Goal: Transaction & Acquisition: Purchase product/service

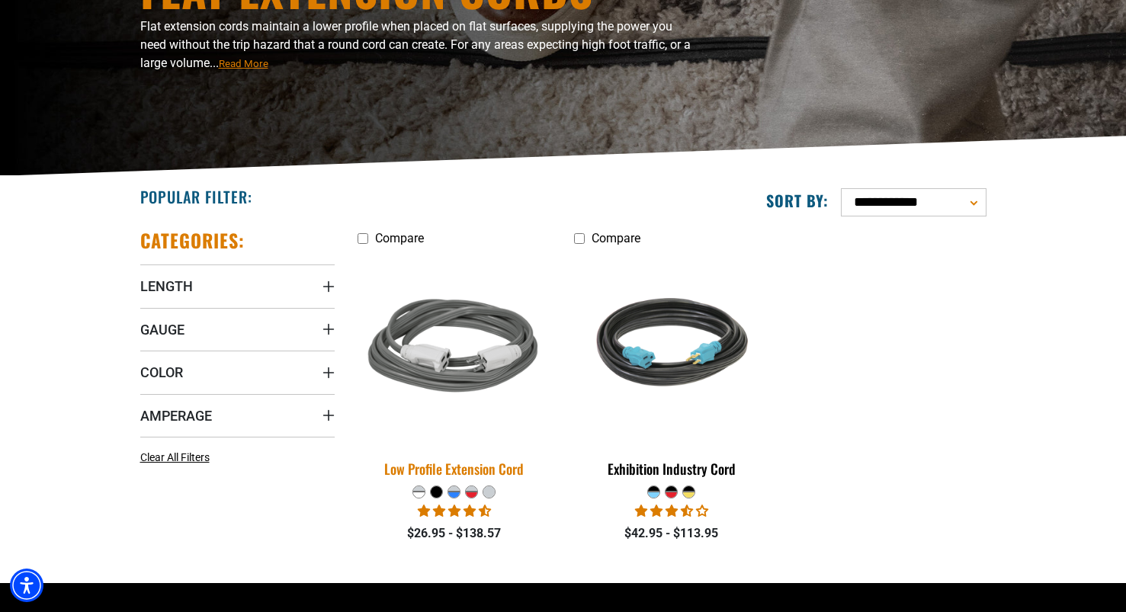
click at [440, 475] on div "Low Profile Extension Cord" at bounding box center [455, 469] width 194 height 14
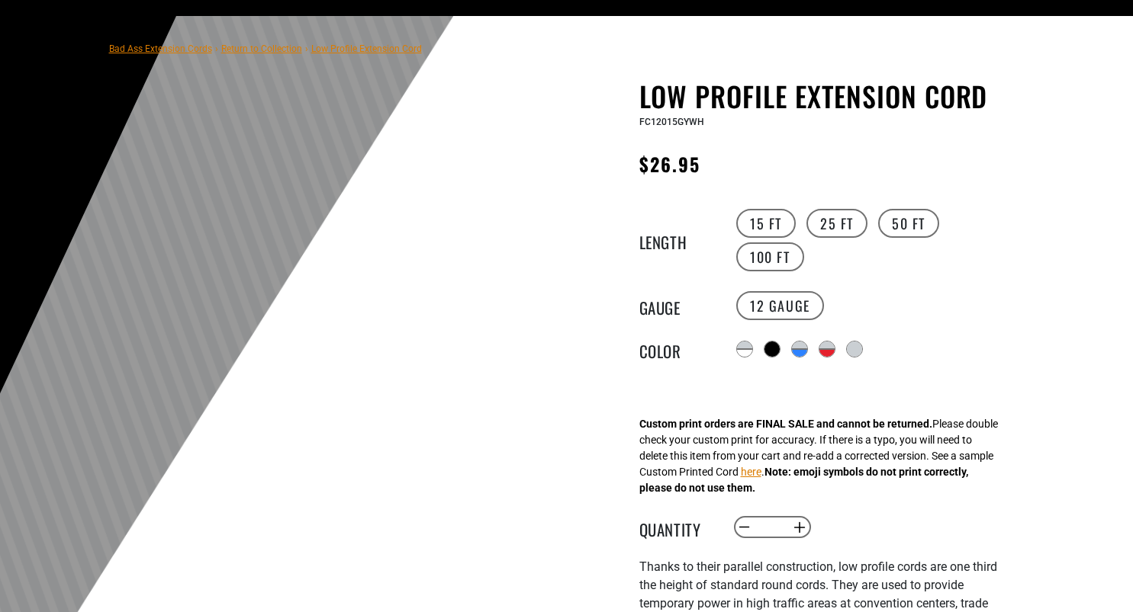
scroll to position [101, 0]
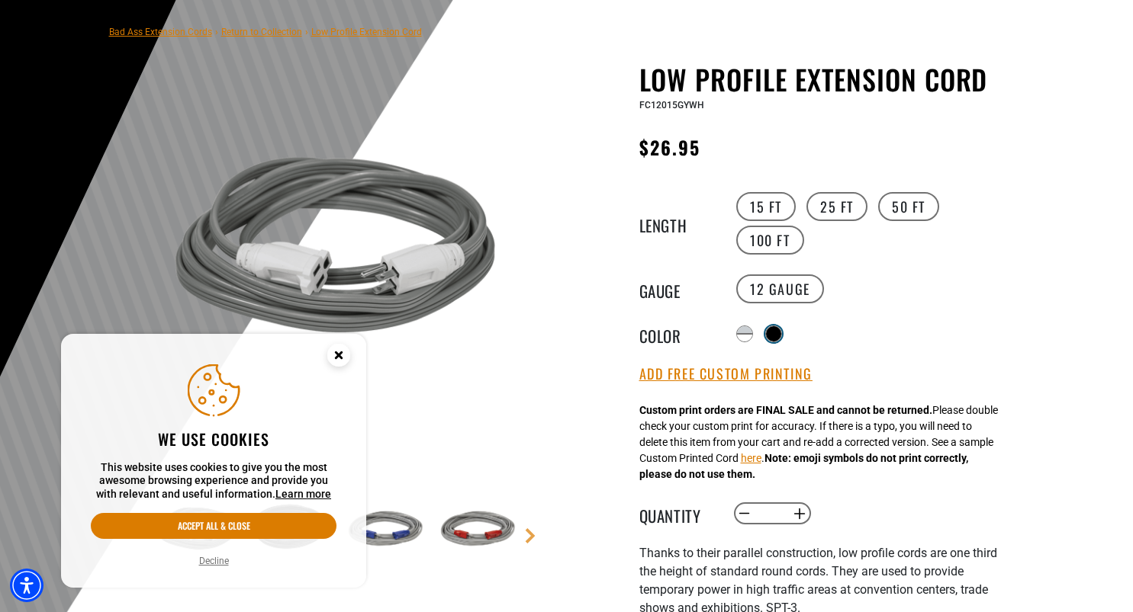
click at [781, 329] on div at bounding box center [773, 333] width 15 height 15
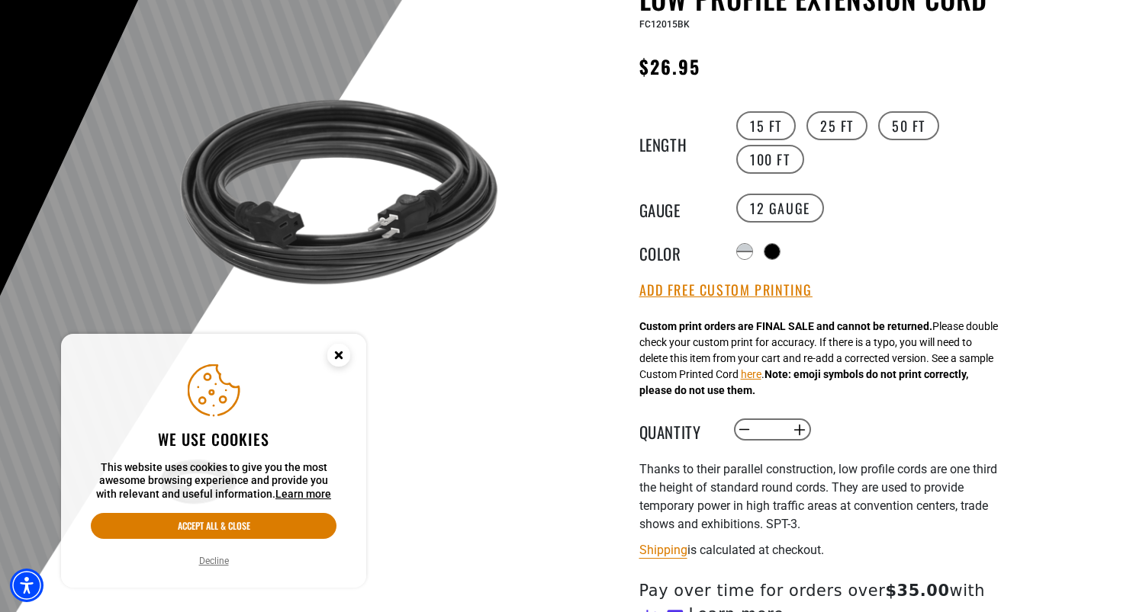
scroll to position [197, 0]
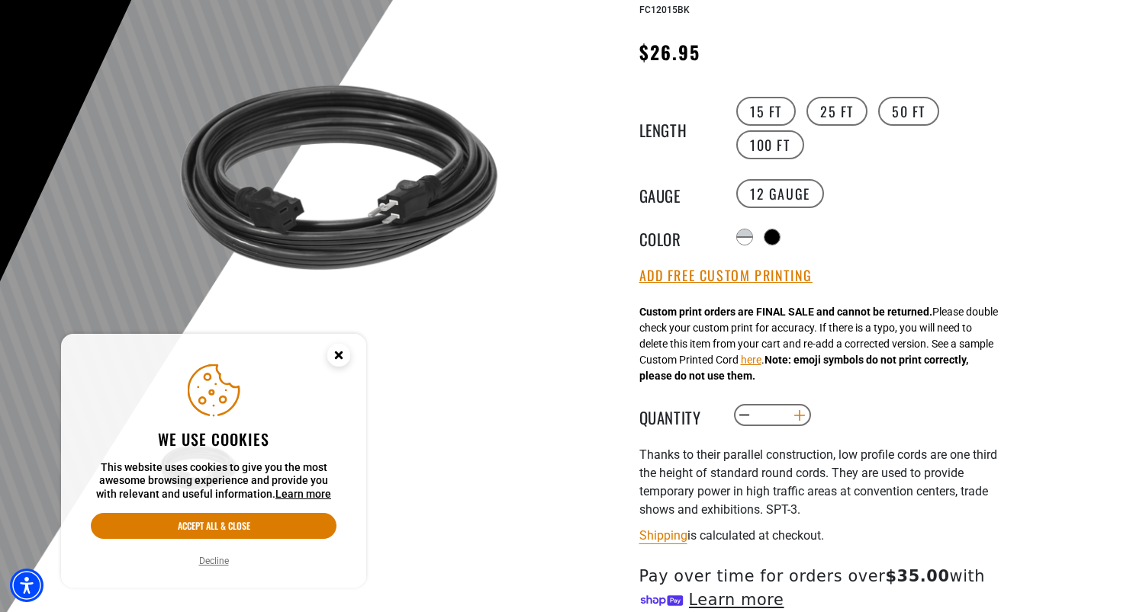
click at [802, 419] on button "Increase quantity for Low Profile Extension Cord" at bounding box center [799, 416] width 24 height 26
type input "*"
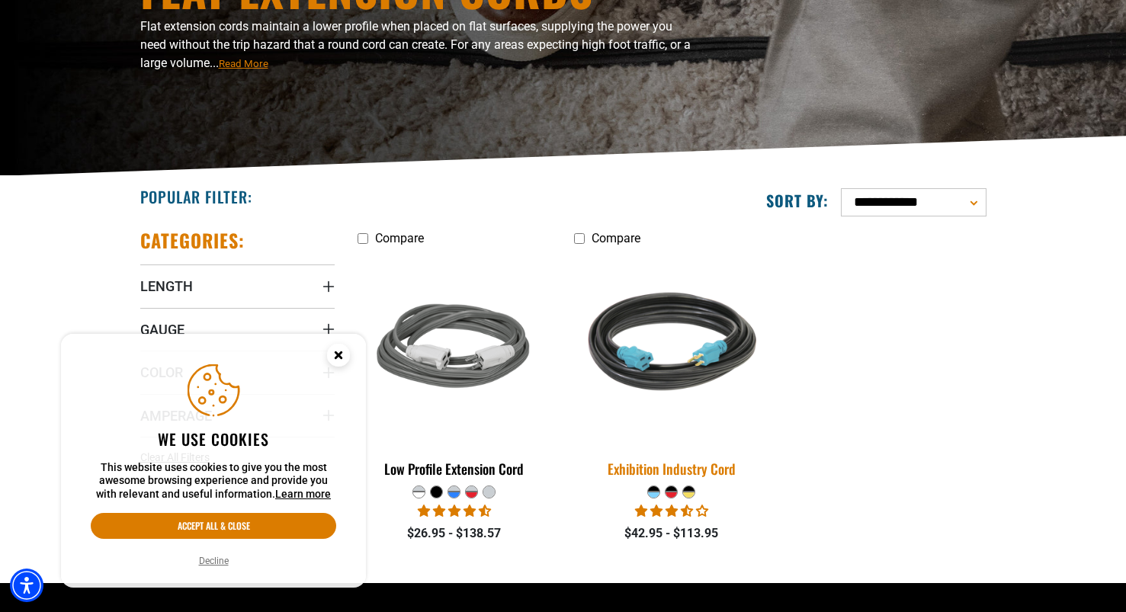
click at [696, 304] on img at bounding box center [672, 348] width 214 height 195
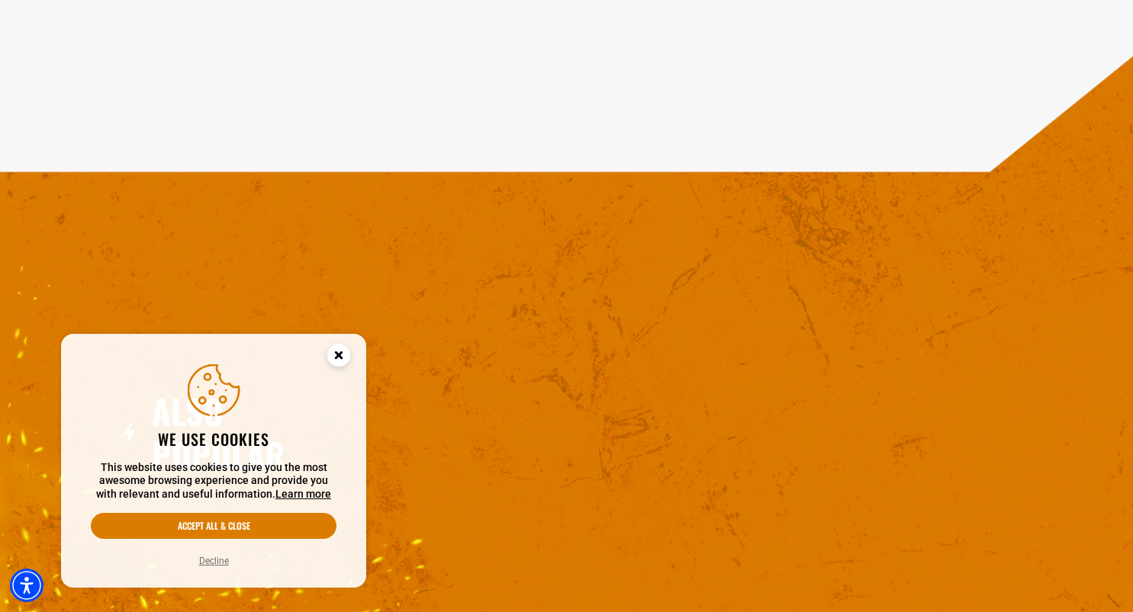
scroll to position [1720, 0]
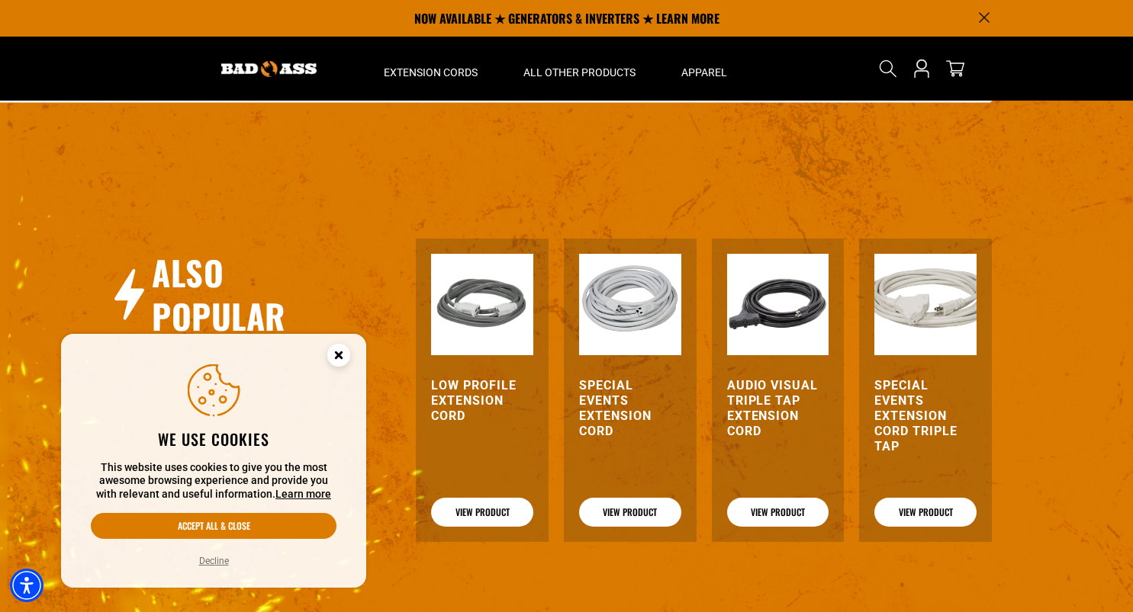
click at [759, 401] on h3 "Audio Visual Triple Tap Extension Cord" at bounding box center [778, 408] width 102 height 61
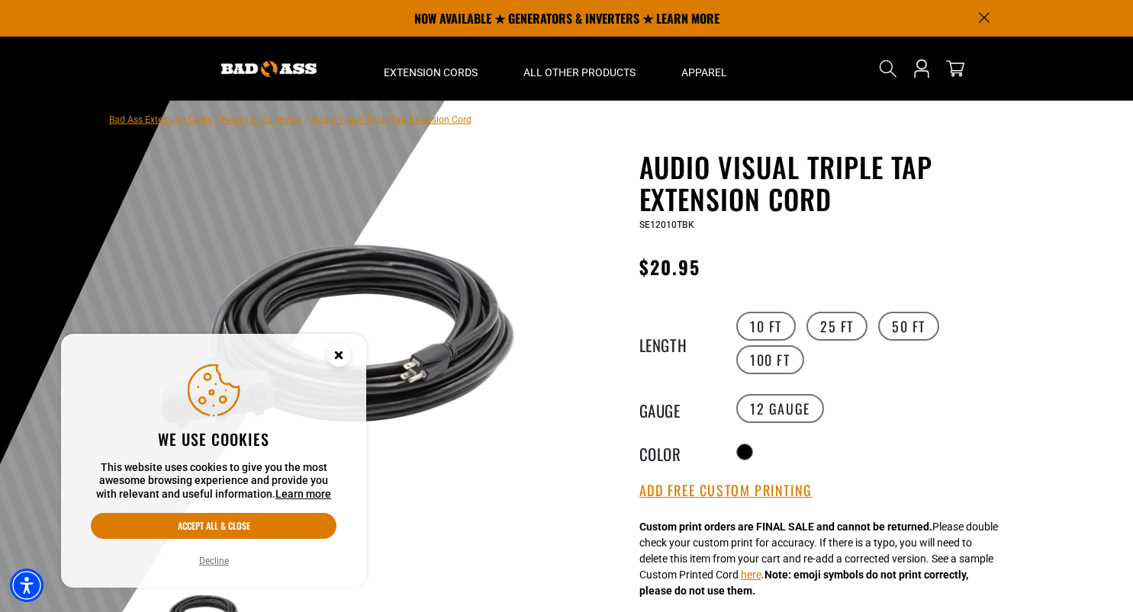
scroll to position [11, 0]
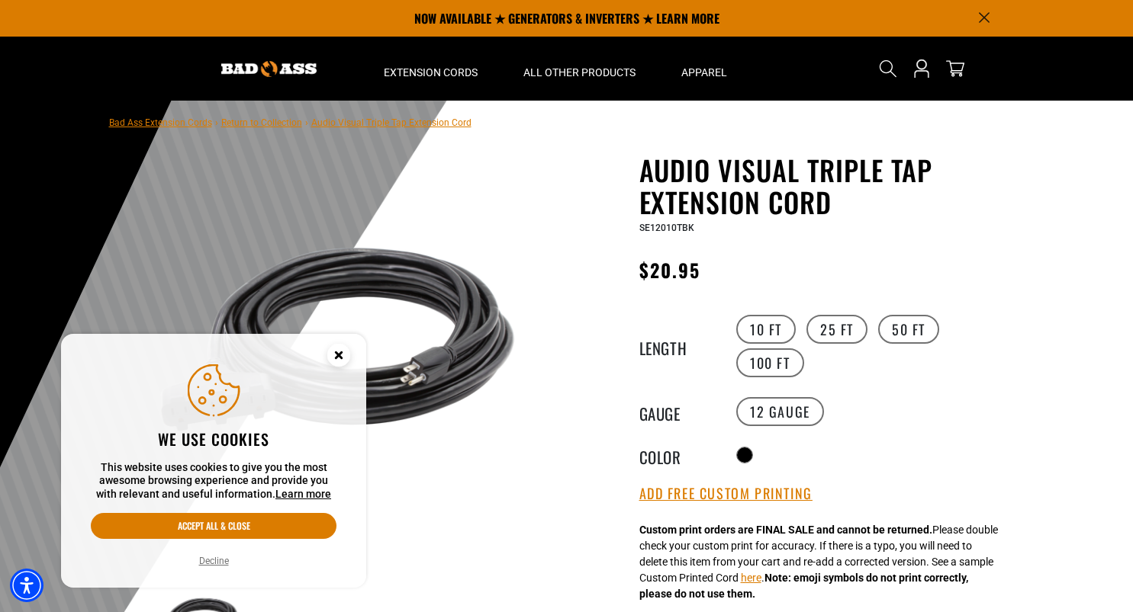
click at [345, 359] on circle "Close this option" at bounding box center [338, 355] width 23 height 23
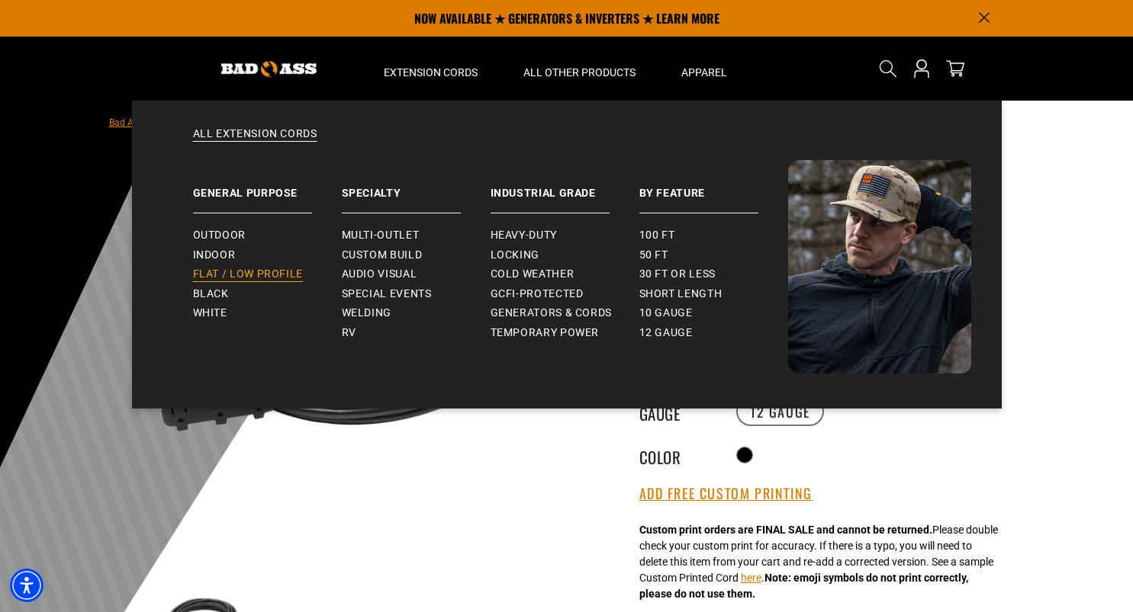
click at [280, 274] on span "Flat / Low Profile" at bounding box center [248, 275] width 111 height 14
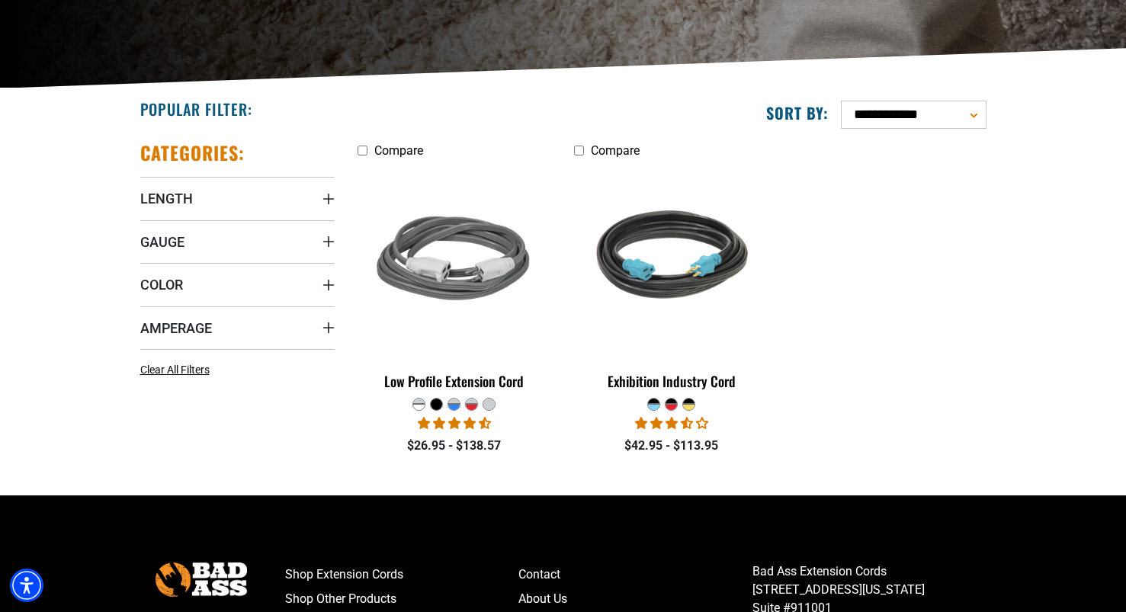
scroll to position [320, 0]
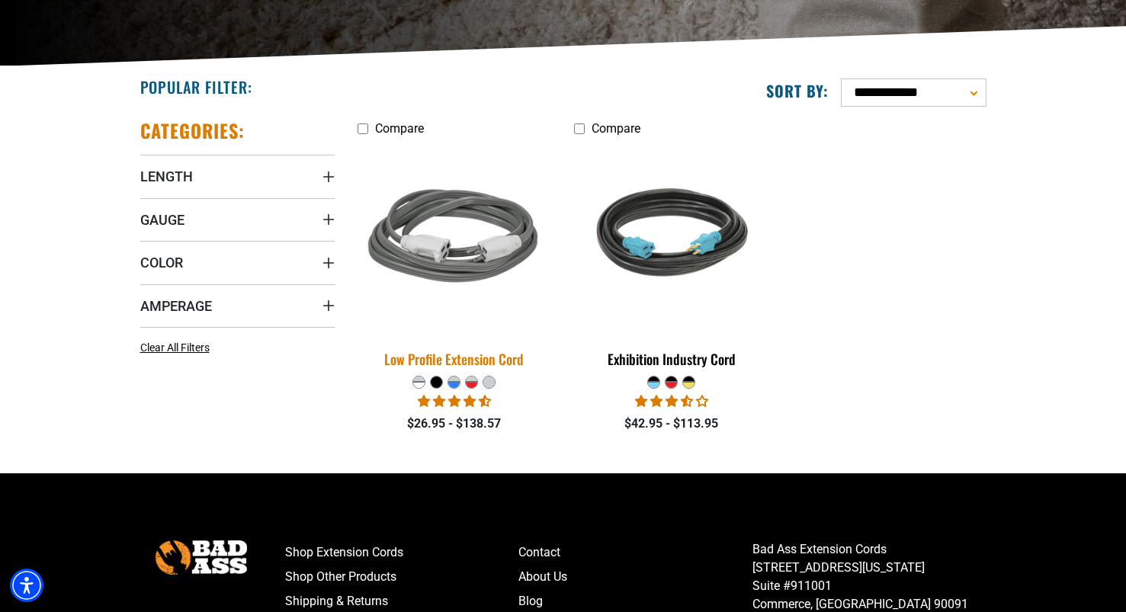
click at [468, 366] on div "Low Profile Extension Cord" at bounding box center [455, 359] width 194 height 14
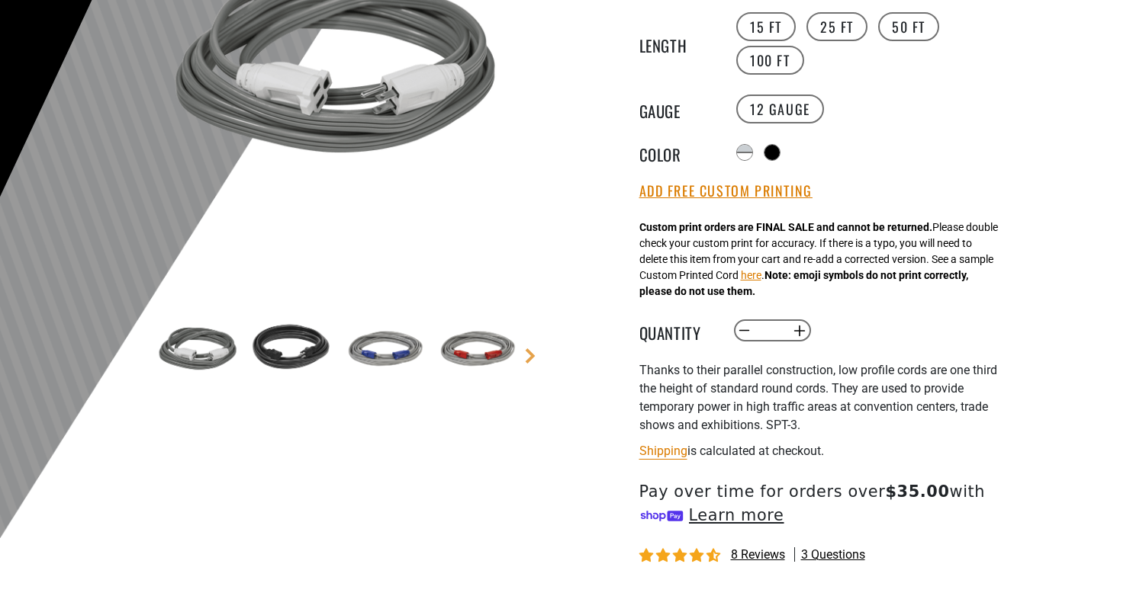
scroll to position [282, 0]
click at [772, 163] on div "Radio button Radio button Translation missing: en.products.product.variant_sold…" at bounding box center [872, 152] width 281 height 24
click at [774, 161] on div "Radio button Radio button Translation missing: en.products.product.variant_sold…" at bounding box center [872, 152] width 281 height 24
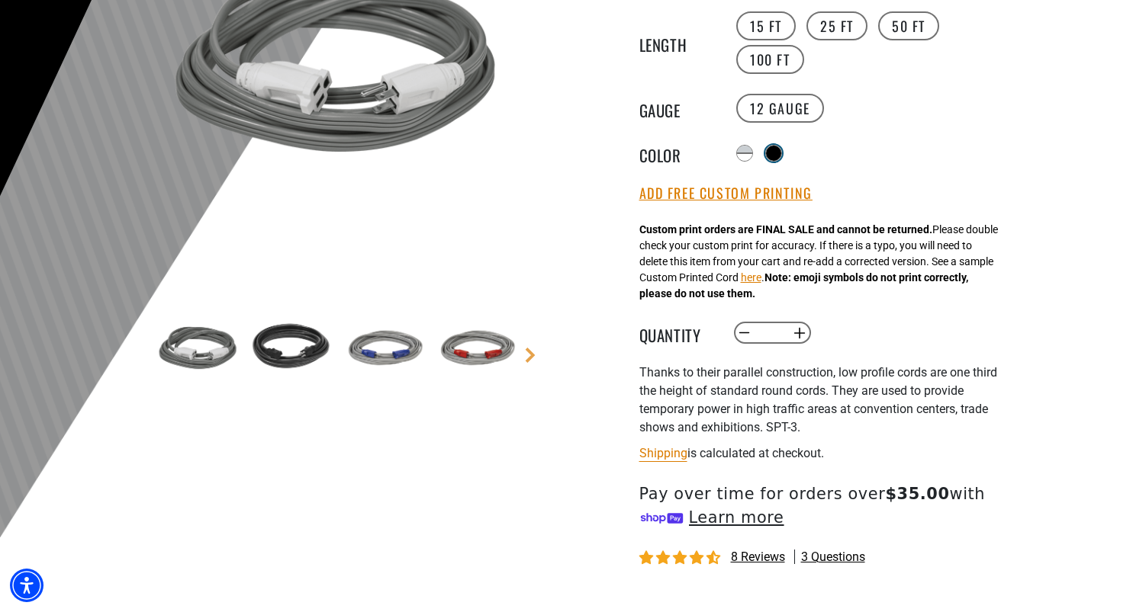
click at [773, 152] on div at bounding box center [773, 153] width 15 height 15
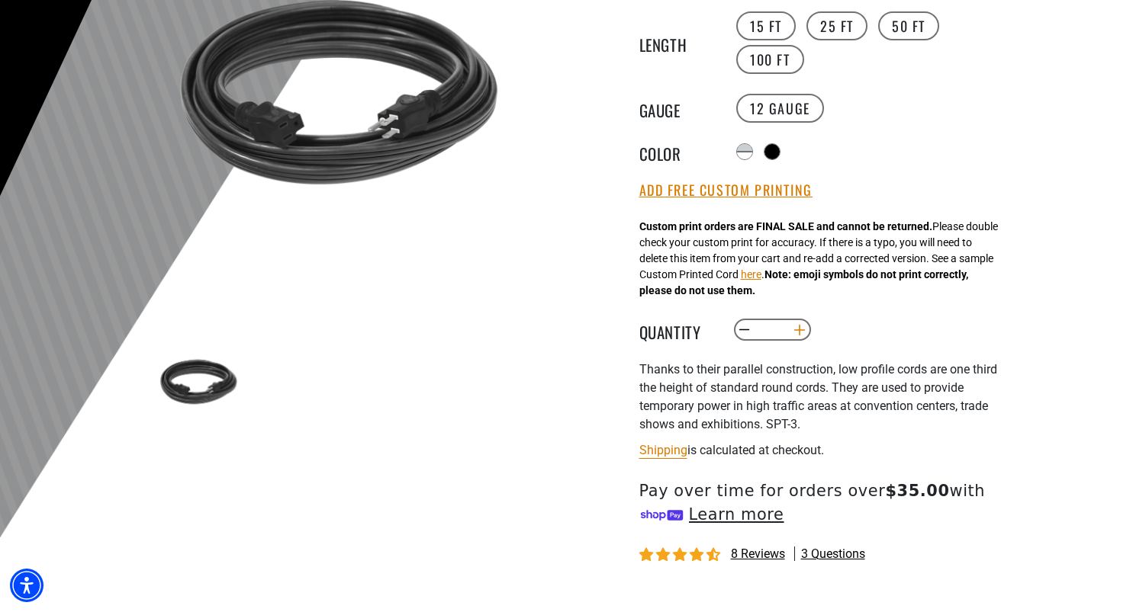
click at [792, 333] on button "Increase quantity for Low Profile Extension Cord" at bounding box center [799, 330] width 24 height 26
click at [808, 326] on button "Increase quantity for Low Profile Extension Cord" at bounding box center [799, 330] width 24 height 26
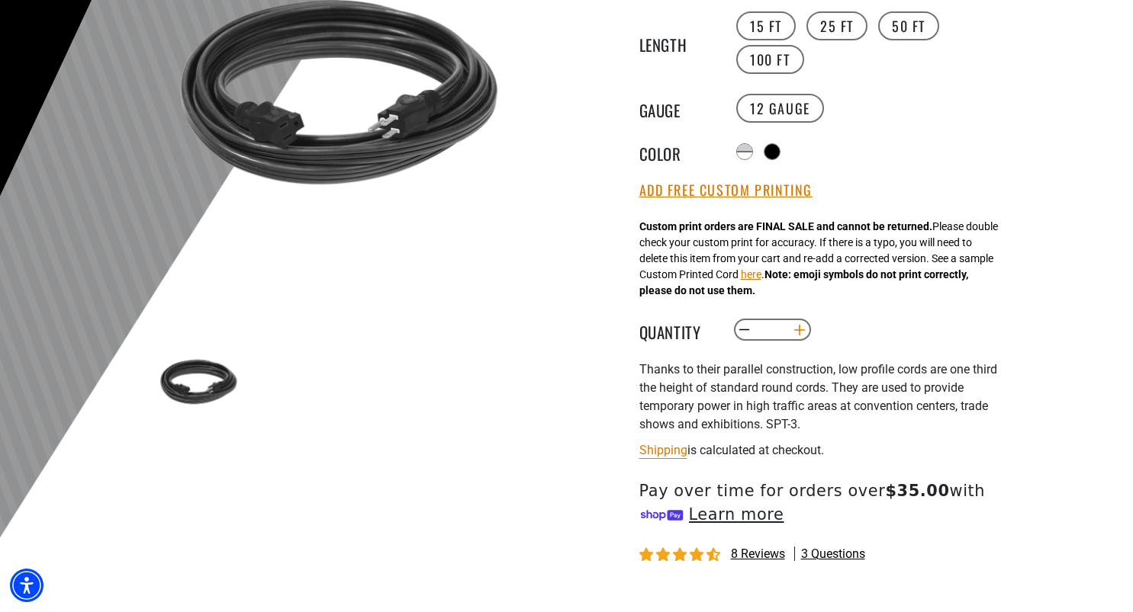
click at [808, 326] on button "Increase quantity for Low Profile Extension Cord" at bounding box center [799, 330] width 24 height 26
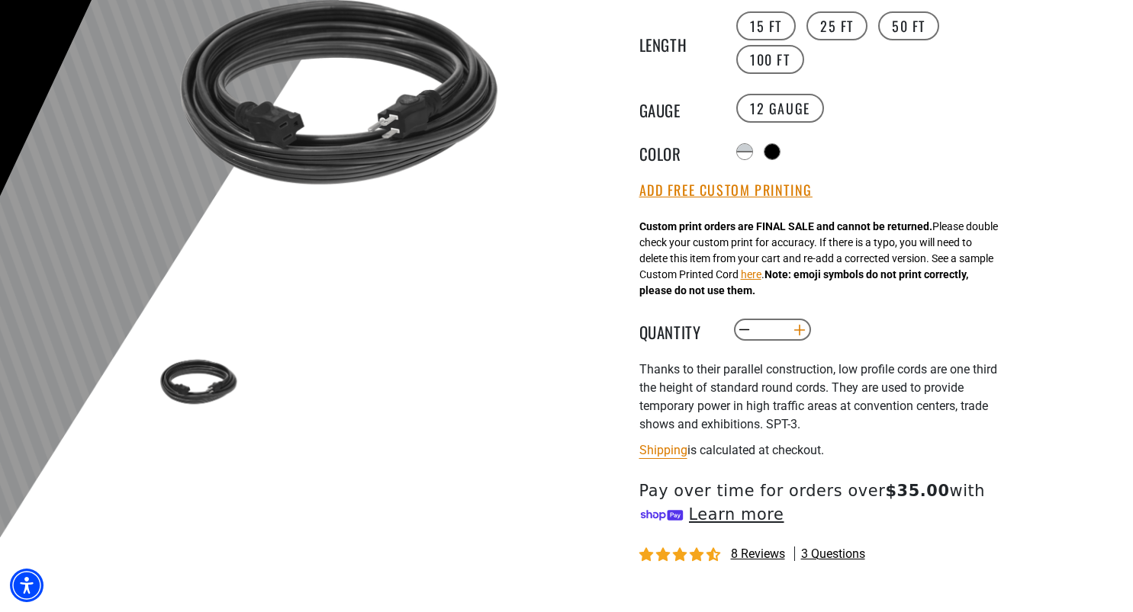
click at [808, 326] on button "Increase quantity for Low Profile Extension Cord" at bounding box center [799, 330] width 24 height 26
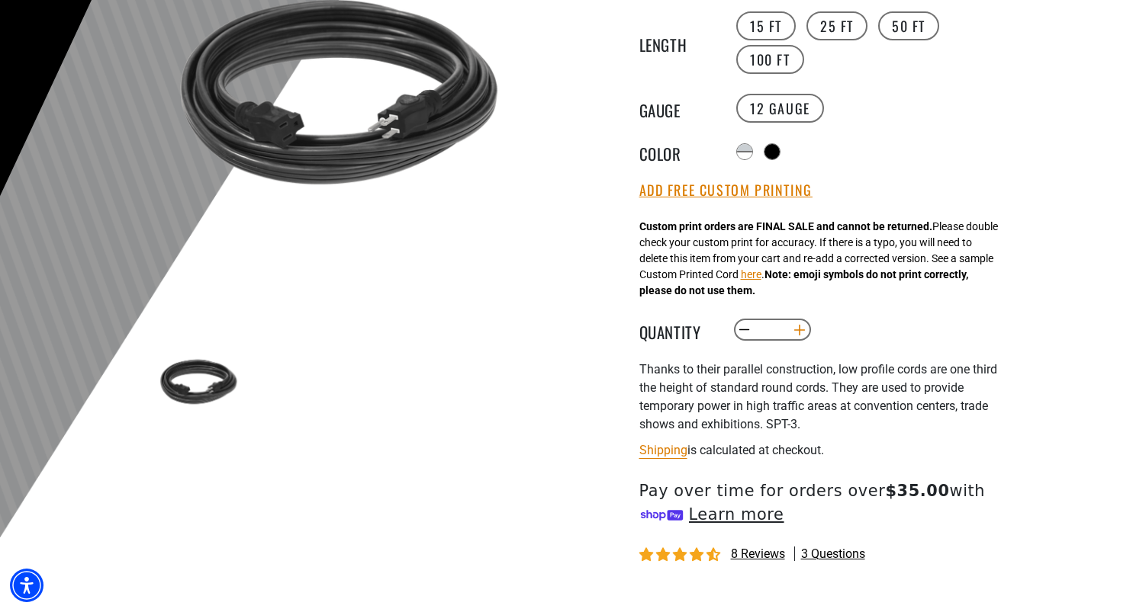
click at [808, 326] on button "Increase quantity for Low Profile Extension Cord" at bounding box center [799, 330] width 24 height 26
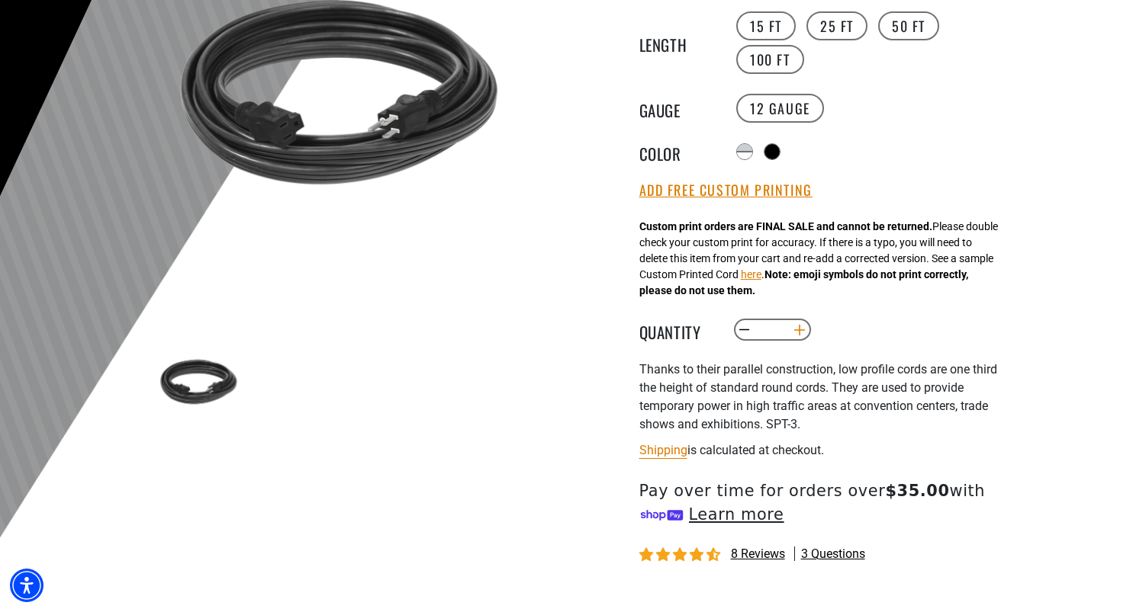
click at [808, 326] on button "Increase quantity for Low Profile Extension Cord" at bounding box center [799, 330] width 24 height 26
type input "**"
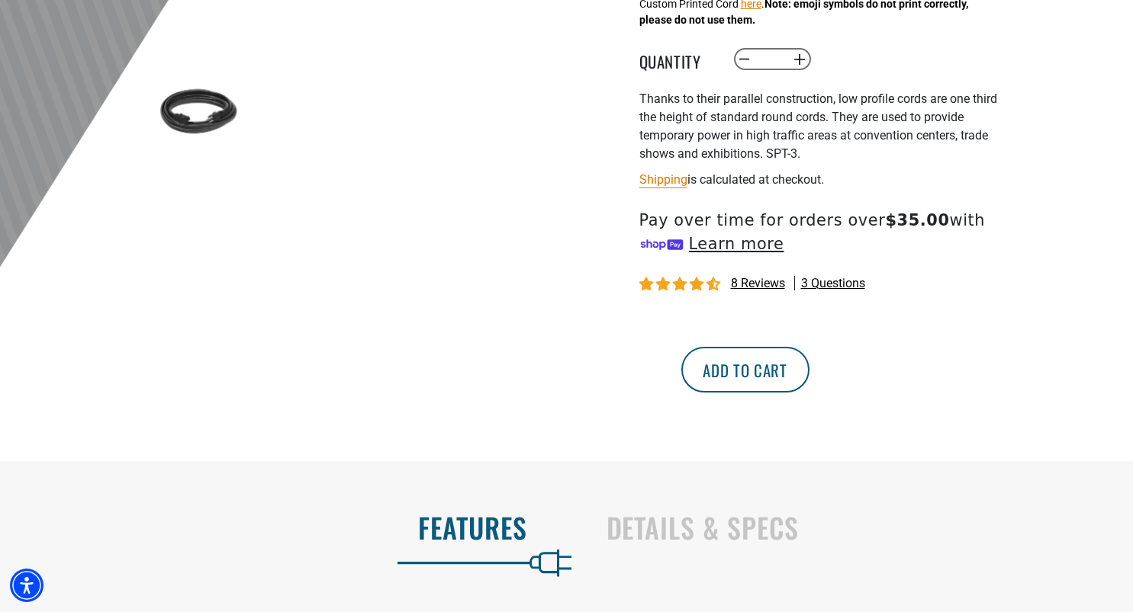
scroll to position [554, 0]
click at [809, 360] on button "Add to cart" at bounding box center [745, 369] width 128 height 46
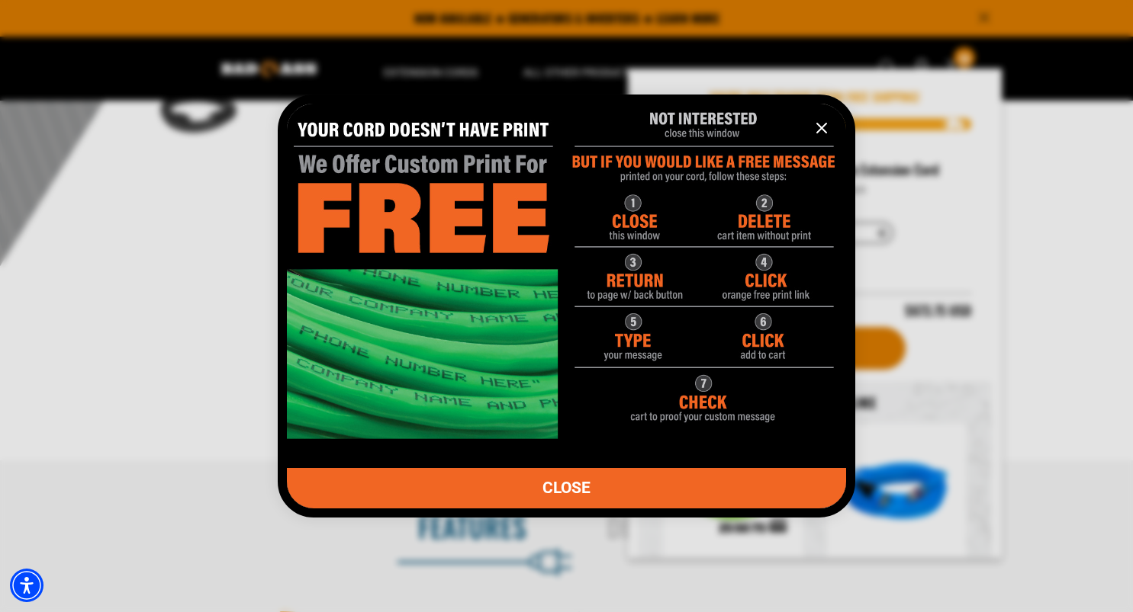
click at [822, 129] on icon "information" at bounding box center [821, 128] width 9 height 9
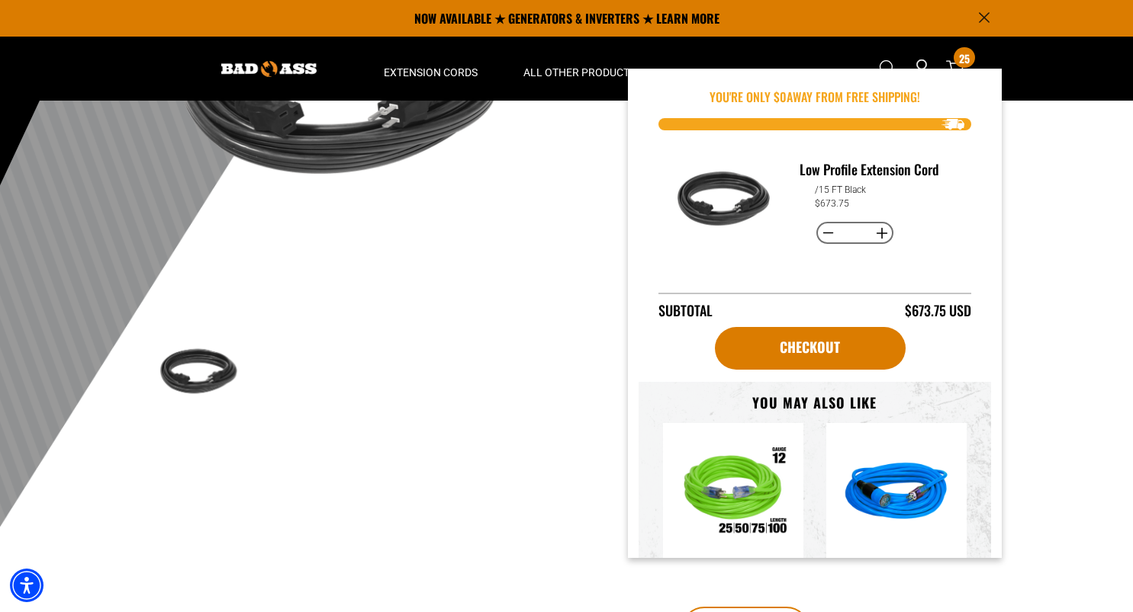
scroll to position [149, 0]
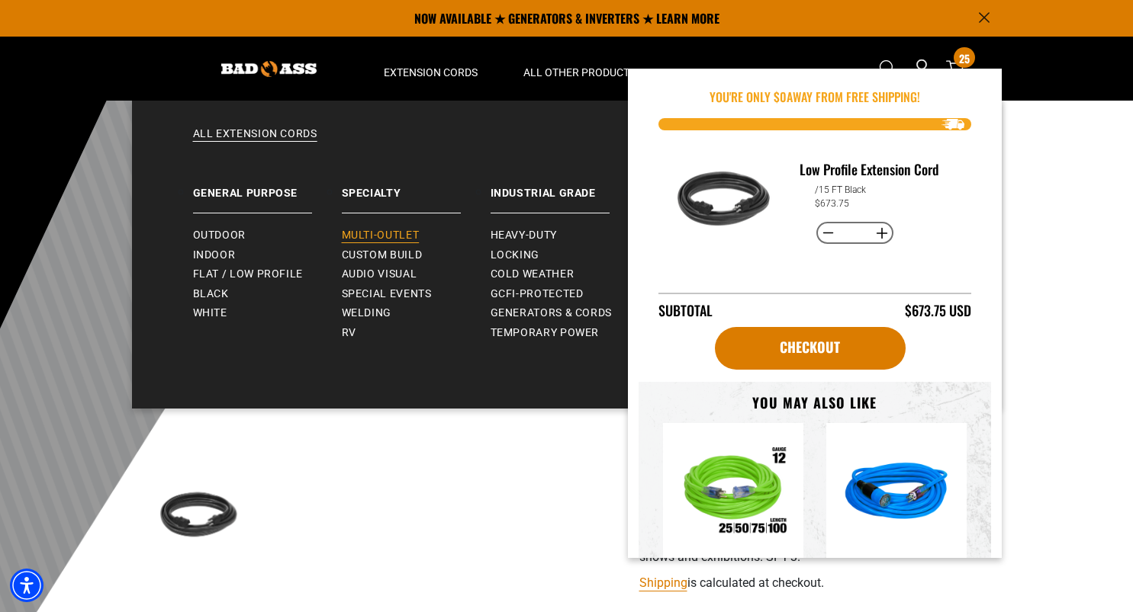
click at [398, 239] on span "Multi-Outlet" at bounding box center [381, 236] width 78 height 14
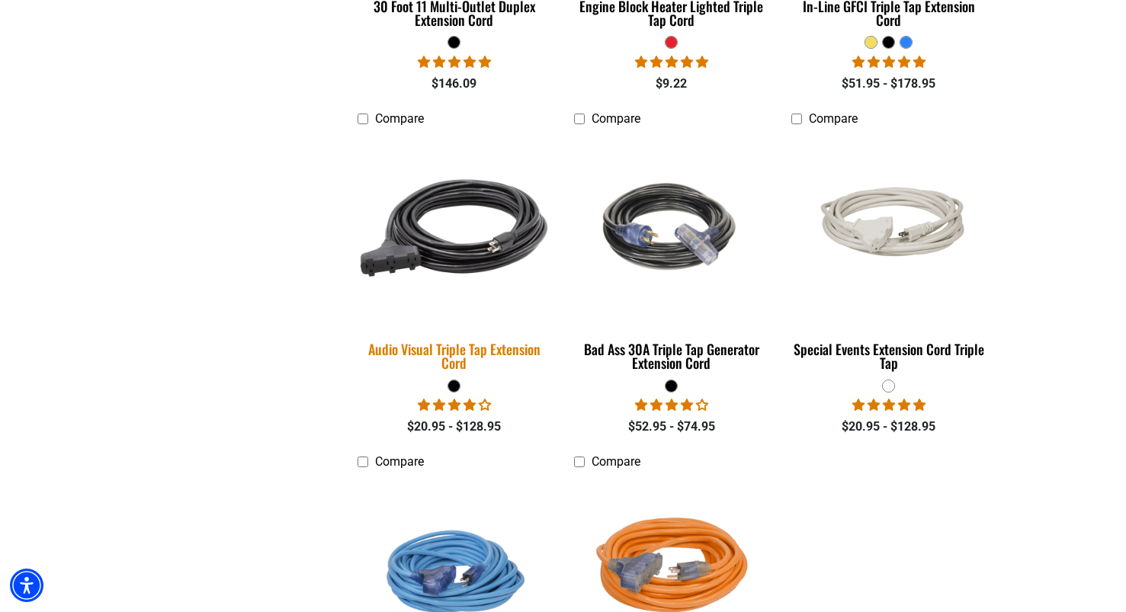
scroll to position [1072, 0]
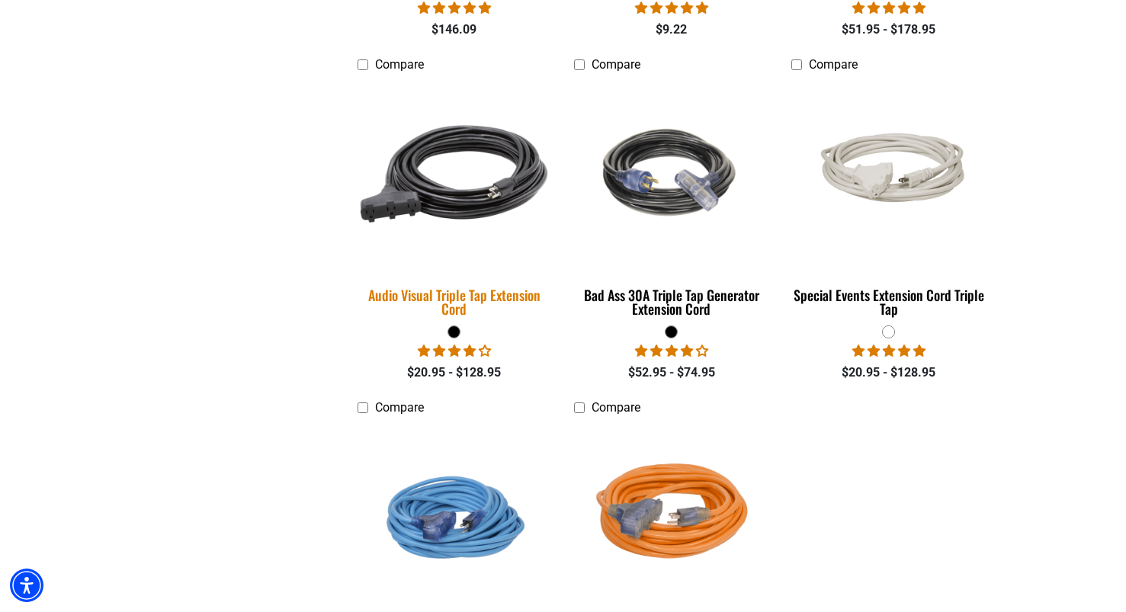
click at [484, 296] on div "Audio Visual Triple Tap Extension Cord" at bounding box center [455, 301] width 194 height 27
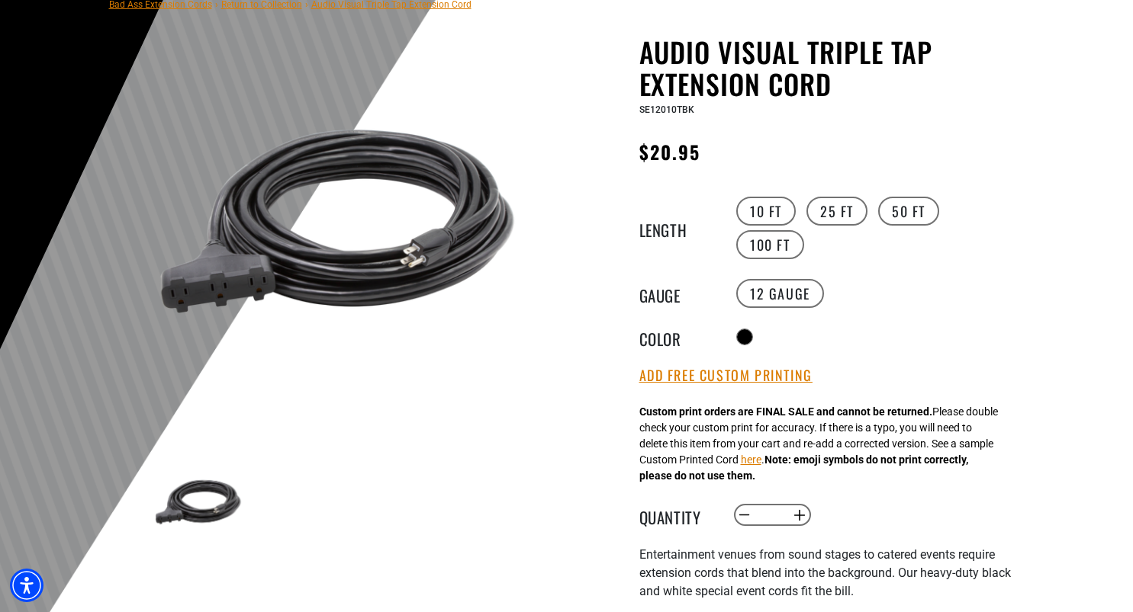
scroll to position [131, 0]
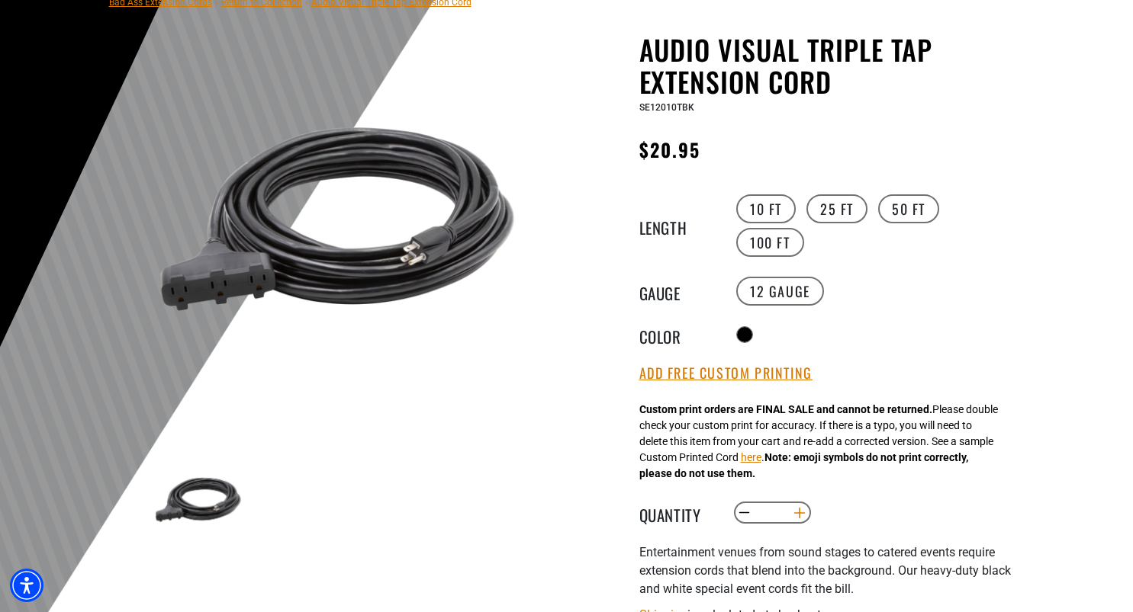
click at [805, 516] on button "Increase quantity for Audio Visual Triple Tap Extension Cord" at bounding box center [799, 513] width 24 height 26
type input "*"
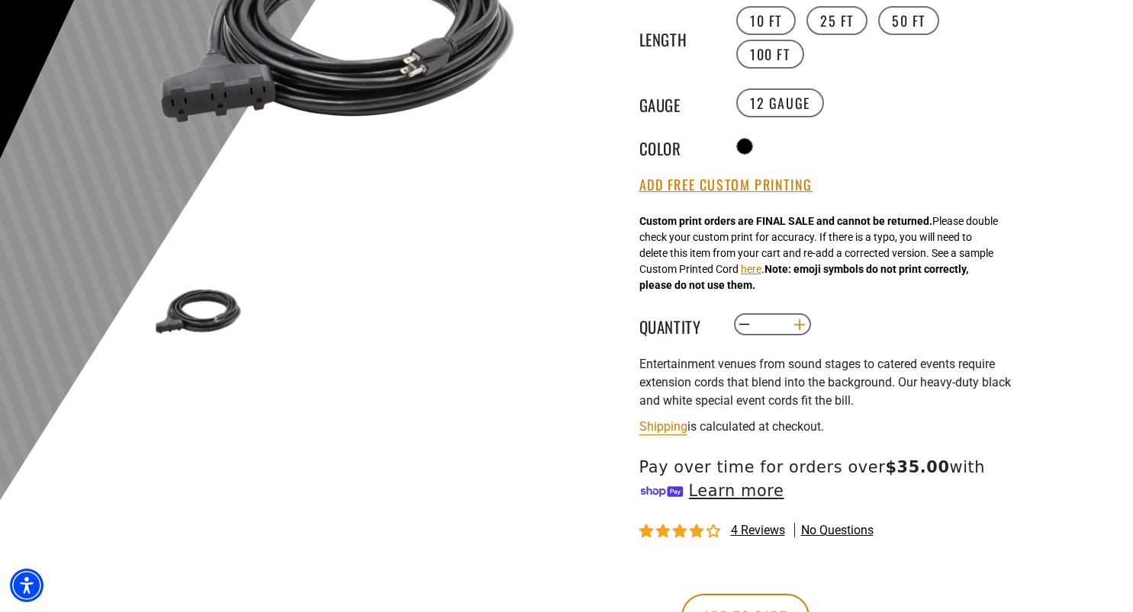
scroll to position [537, 0]
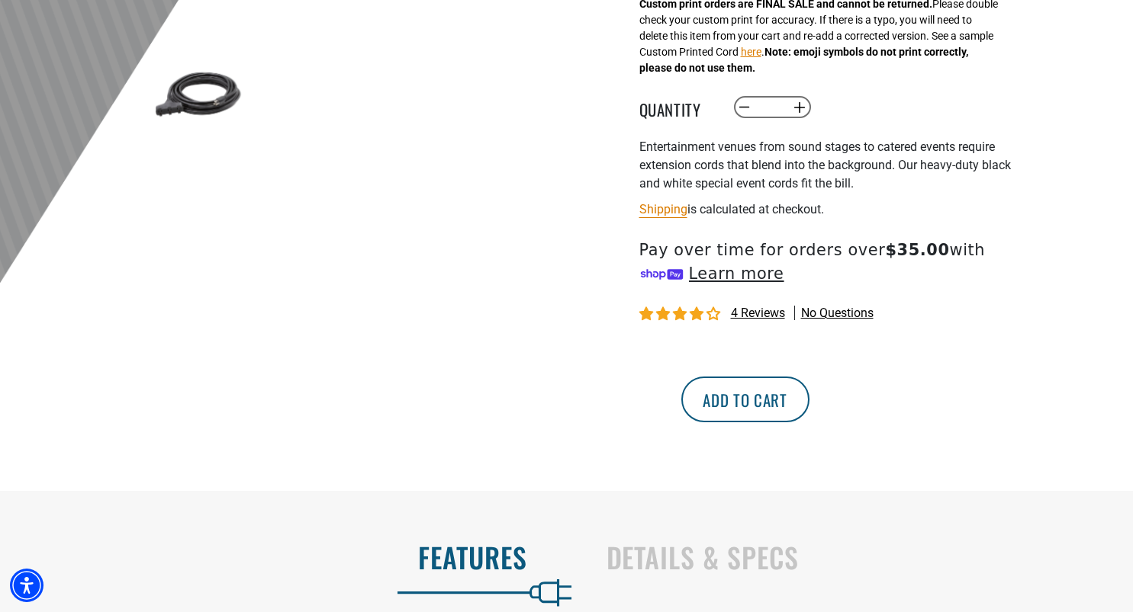
click at [809, 412] on button "Add to cart" at bounding box center [745, 400] width 128 height 46
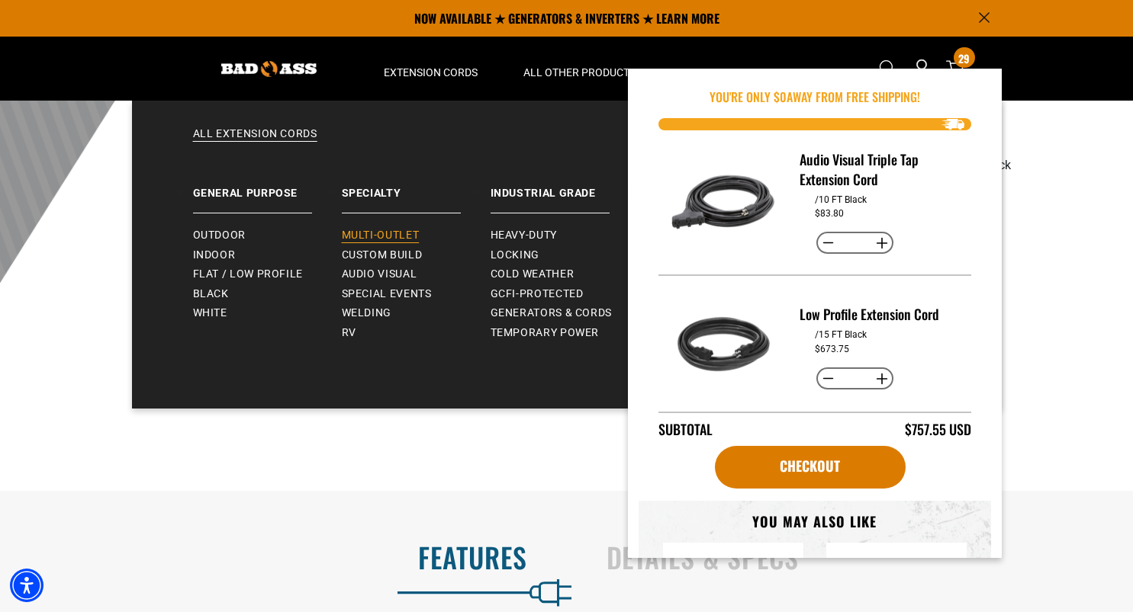
click at [367, 233] on span "Multi-Outlet" at bounding box center [381, 236] width 78 height 14
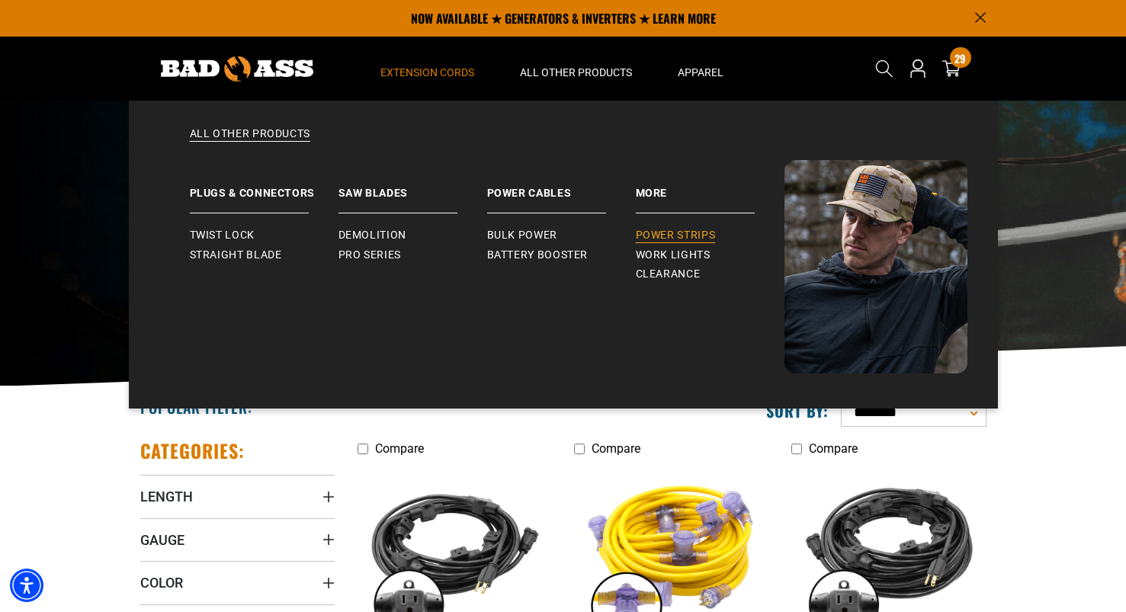
click at [686, 236] on span "Power Strips" at bounding box center [676, 236] width 80 height 14
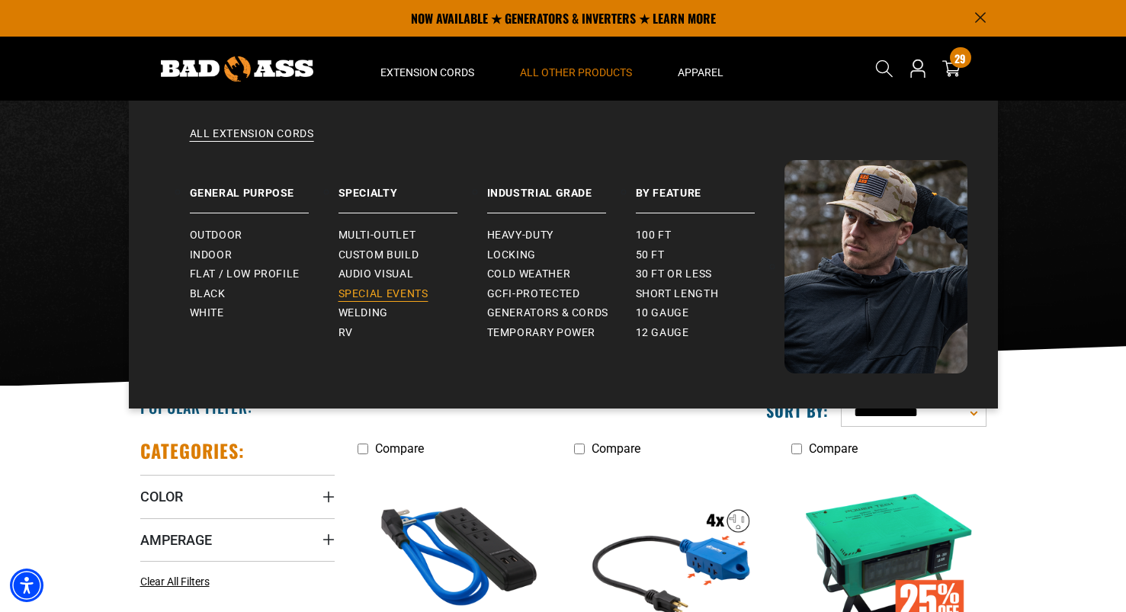
click at [385, 297] on span "Special Events" at bounding box center [384, 295] width 90 height 14
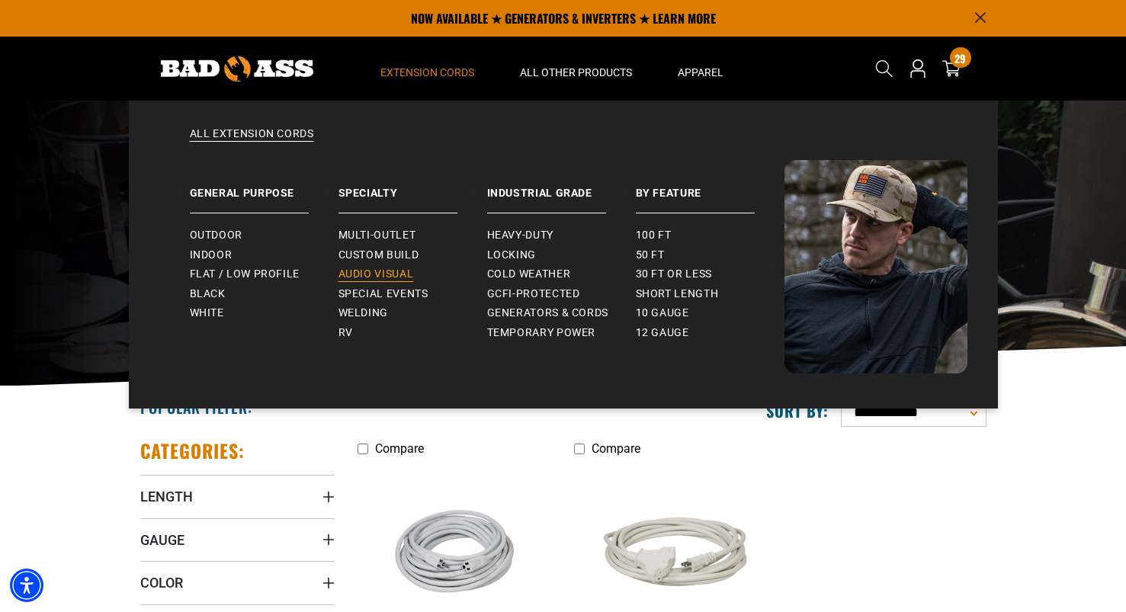
click at [384, 269] on span "Audio Visual" at bounding box center [377, 275] width 76 height 14
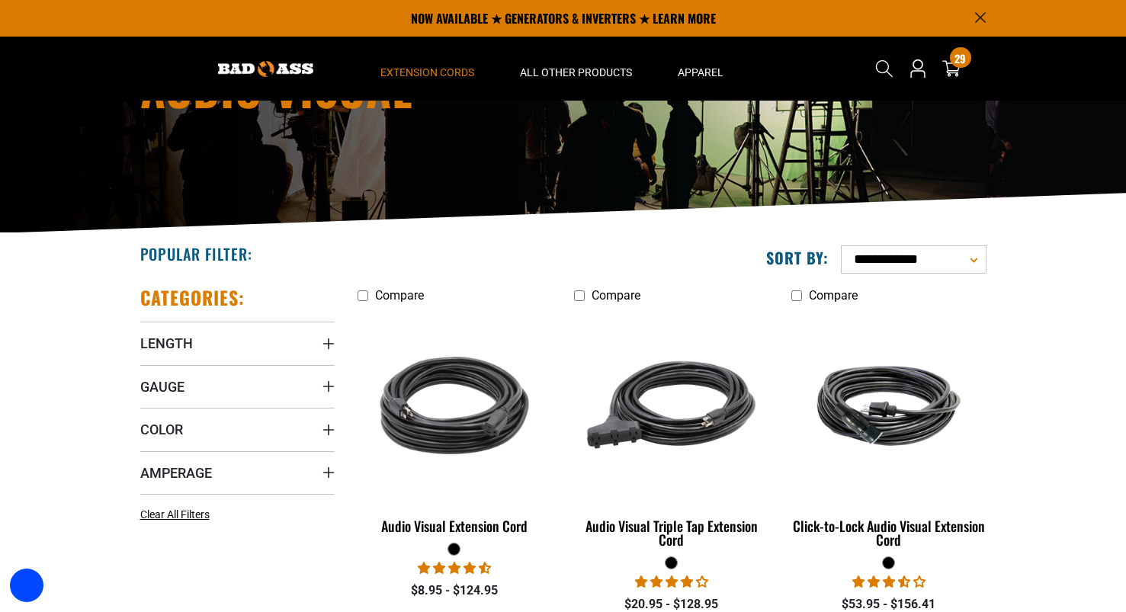
scroll to position [101, 0]
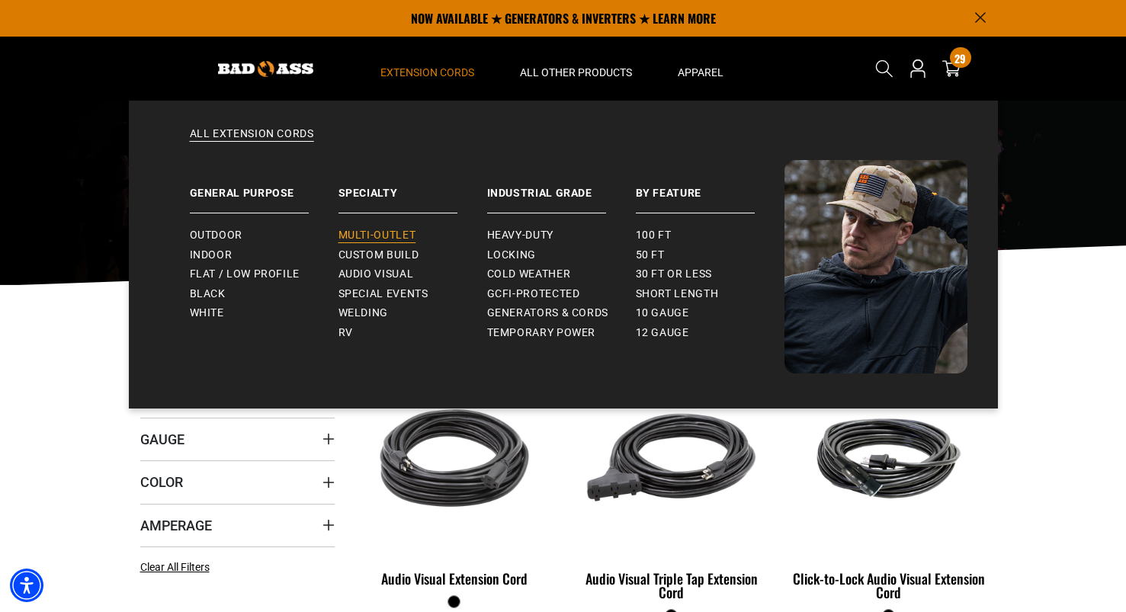
click at [413, 238] on span "Multi-Outlet" at bounding box center [378, 236] width 78 height 14
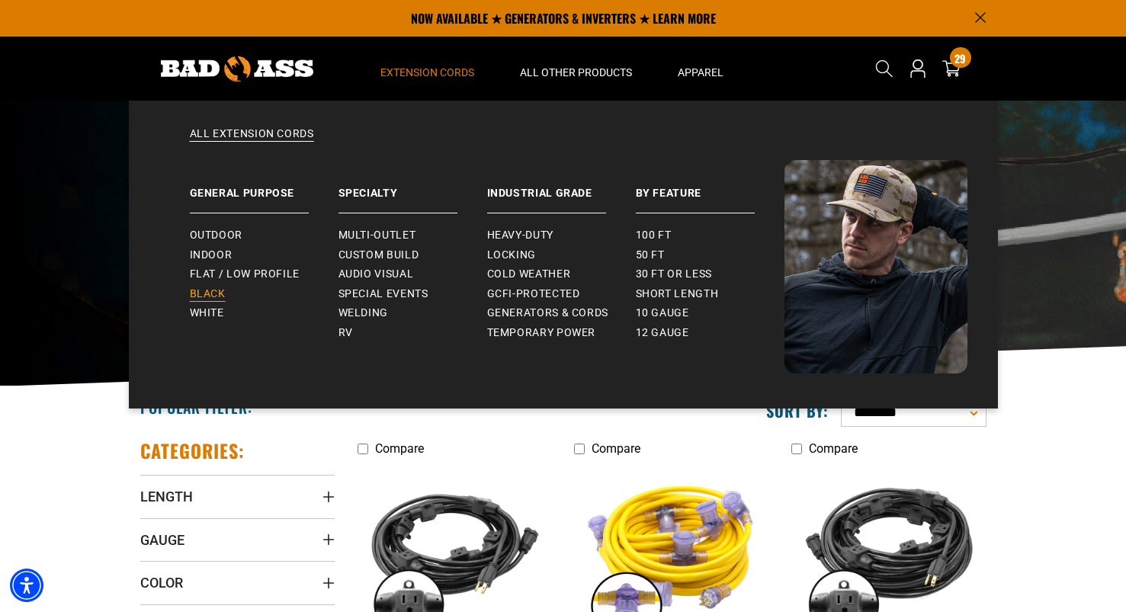
click at [214, 289] on span "Black" at bounding box center [208, 295] width 36 height 14
